Goal: Navigation & Orientation: Find specific page/section

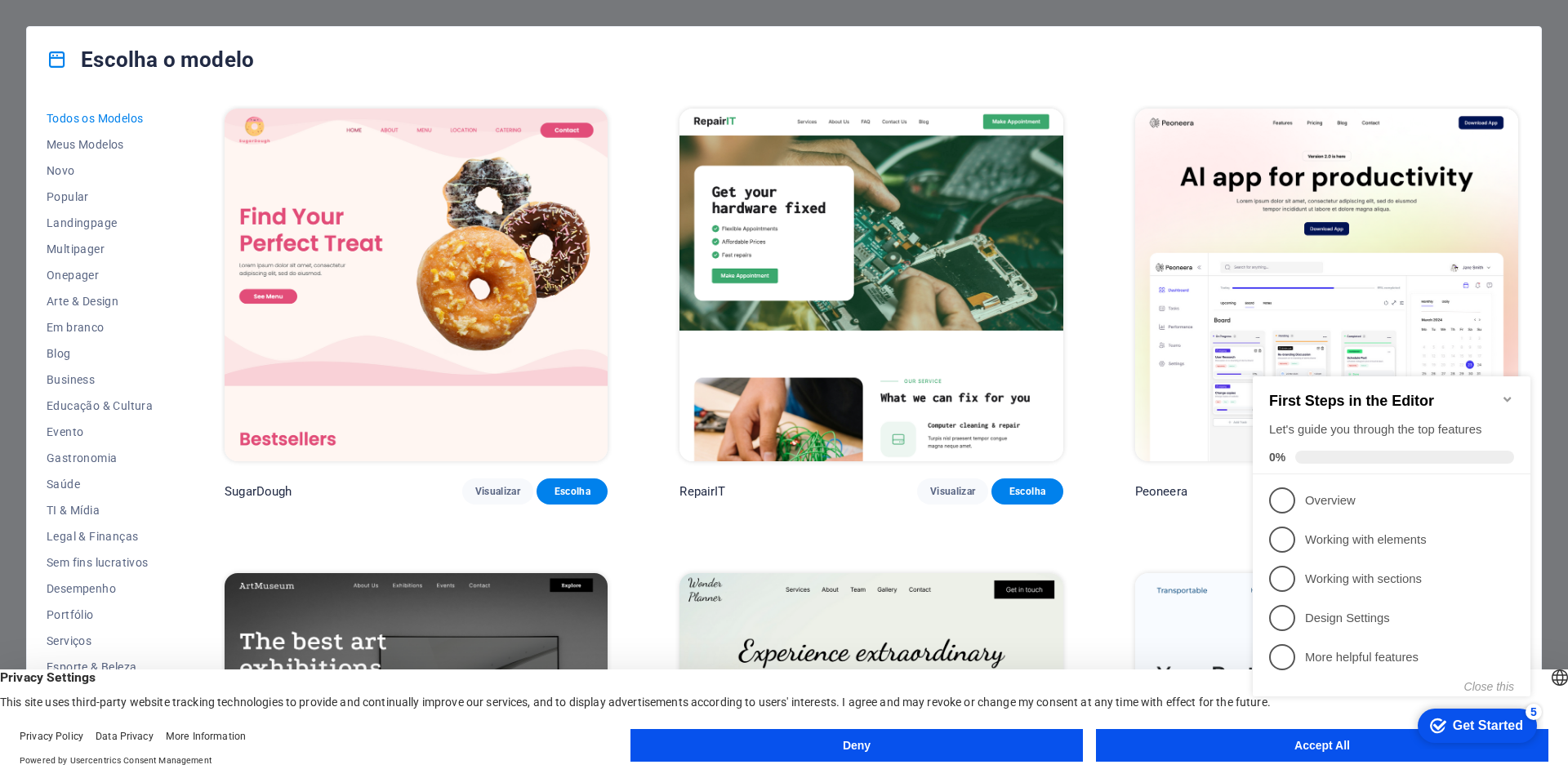
click at [1123, 749] on button "Accept All" at bounding box center [1322, 746] width 452 height 32
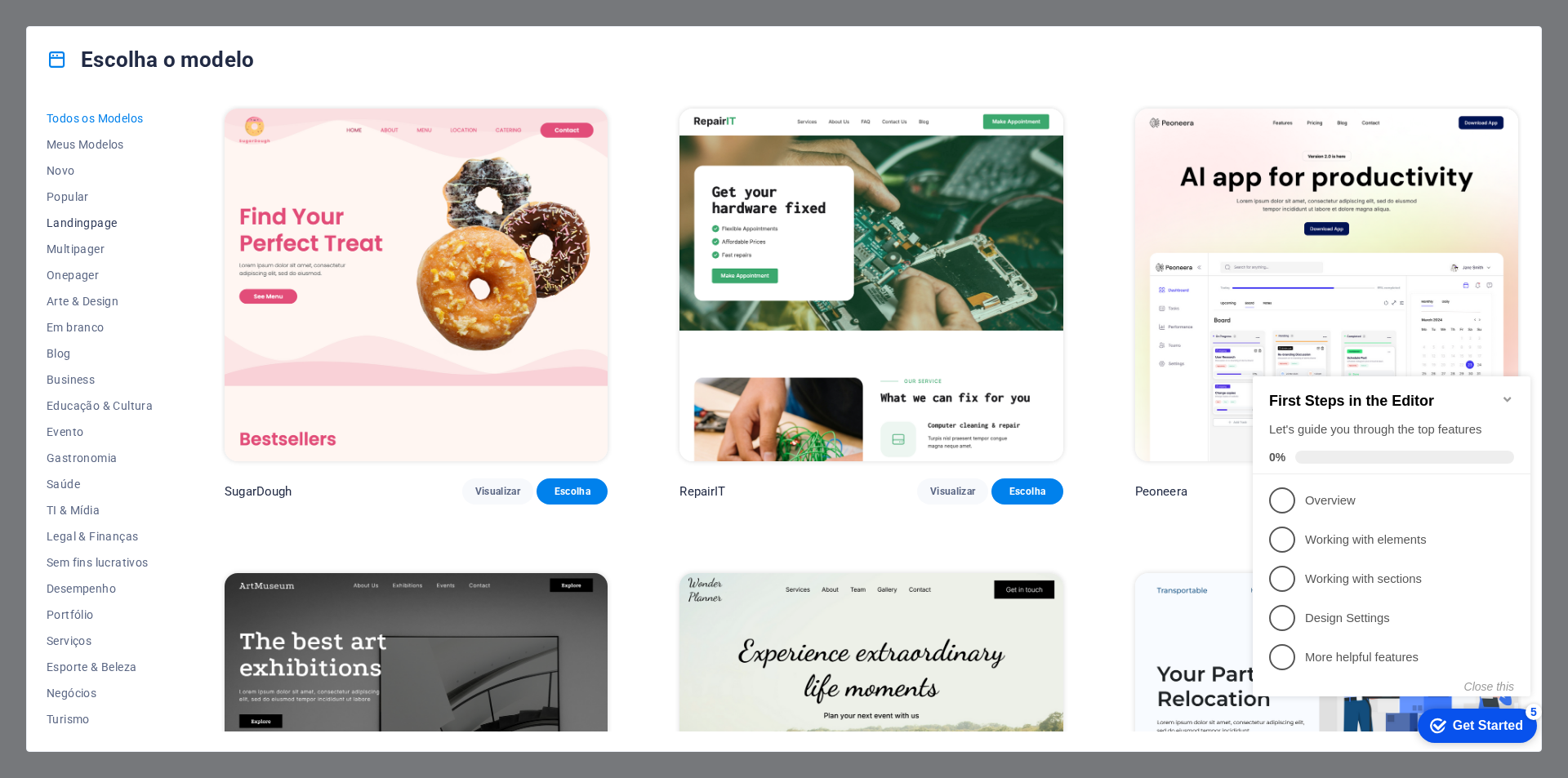
scroll to position [27, 0]
click at [112, 20] on div "Escolha o modelo Todos os Modelos Meus Modelos Novo Popular Landingpage Multipa…" at bounding box center [784, 389] width 1568 height 778
